Goal: Transaction & Acquisition: Purchase product/service

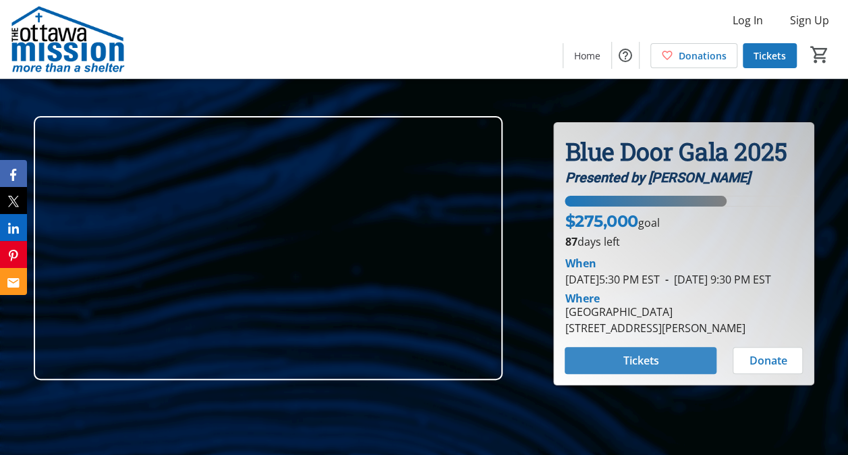
click at [671, 366] on span at bounding box center [641, 360] width 152 height 32
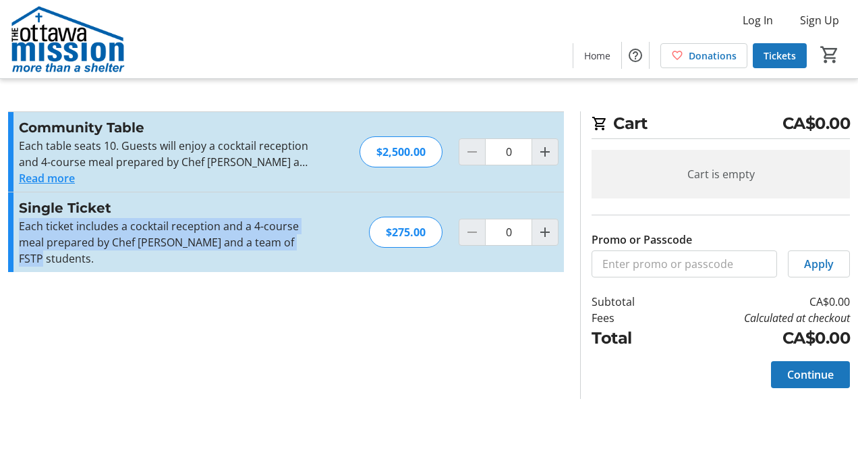
drag, startPoint x: 315, startPoint y: 244, endPoint x: 18, endPoint y: 224, distance: 298.1
click at [18, 224] on div "Single Ticket Each ticket includes a cocktail reception and a 4-course meal pre…" at bounding box center [286, 232] width 556 height 80
copy span "Each ticket includes a cocktail reception and a 4-course meal prepared by Chef …"
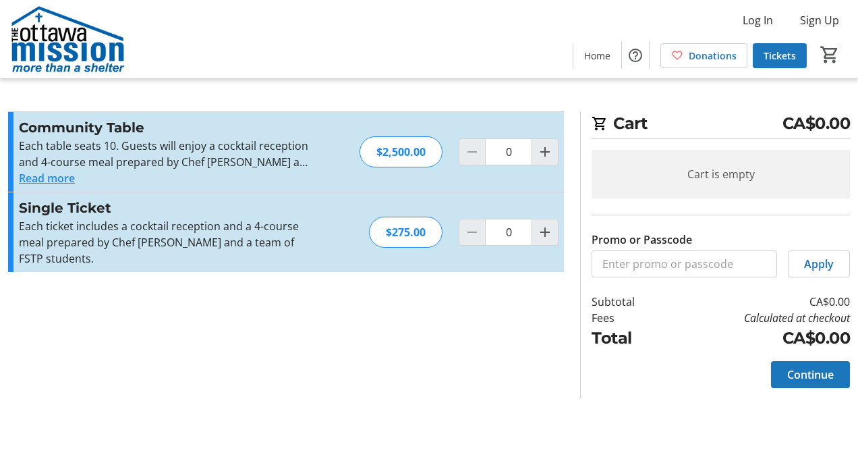
click at [203, 65] on div "Log In Sign Up Home Donations Tickets 0" at bounding box center [429, 39] width 858 height 78
